Goal: Transaction & Acquisition: Subscribe to service/newsletter

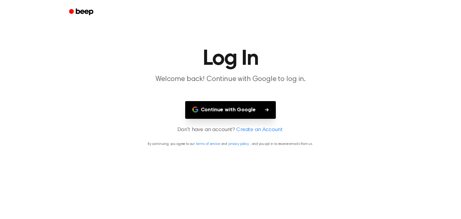
click at [257, 109] on button "Continue with Google" at bounding box center [230, 110] width 91 height 18
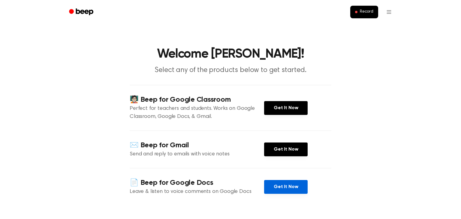
click at [276, 186] on link "Get It Now" at bounding box center [286, 187] width 44 height 14
